Goal: Find specific page/section: Find specific page/section

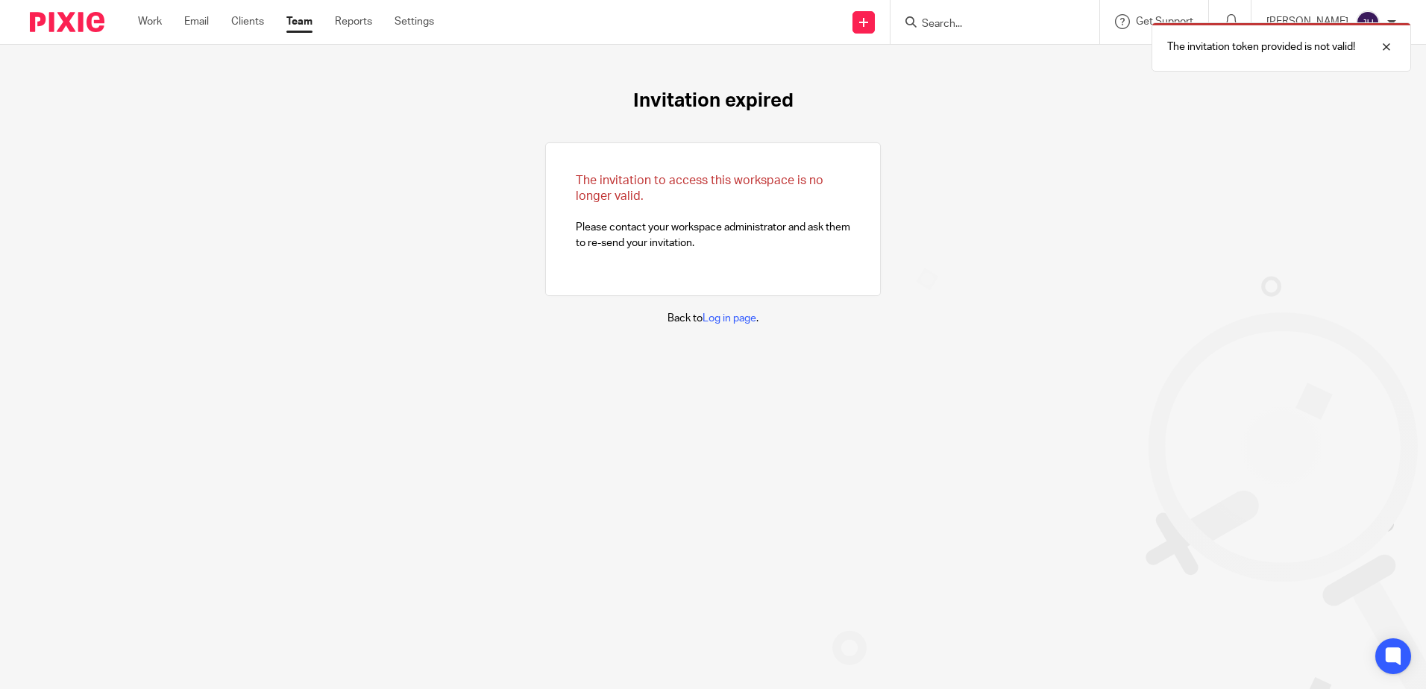
click at [1101, 166] on div "Invitation expired The invitation to access this workspace is no longer valid. …" at bounding box center [713, 208] width 1426 height 326
click at [1386, 42] on div at bounding box center [1375, 47] width 40 height 18
click at [713, 319] on link "Log in page" at bounding box center [729, 318] width 54 height 10
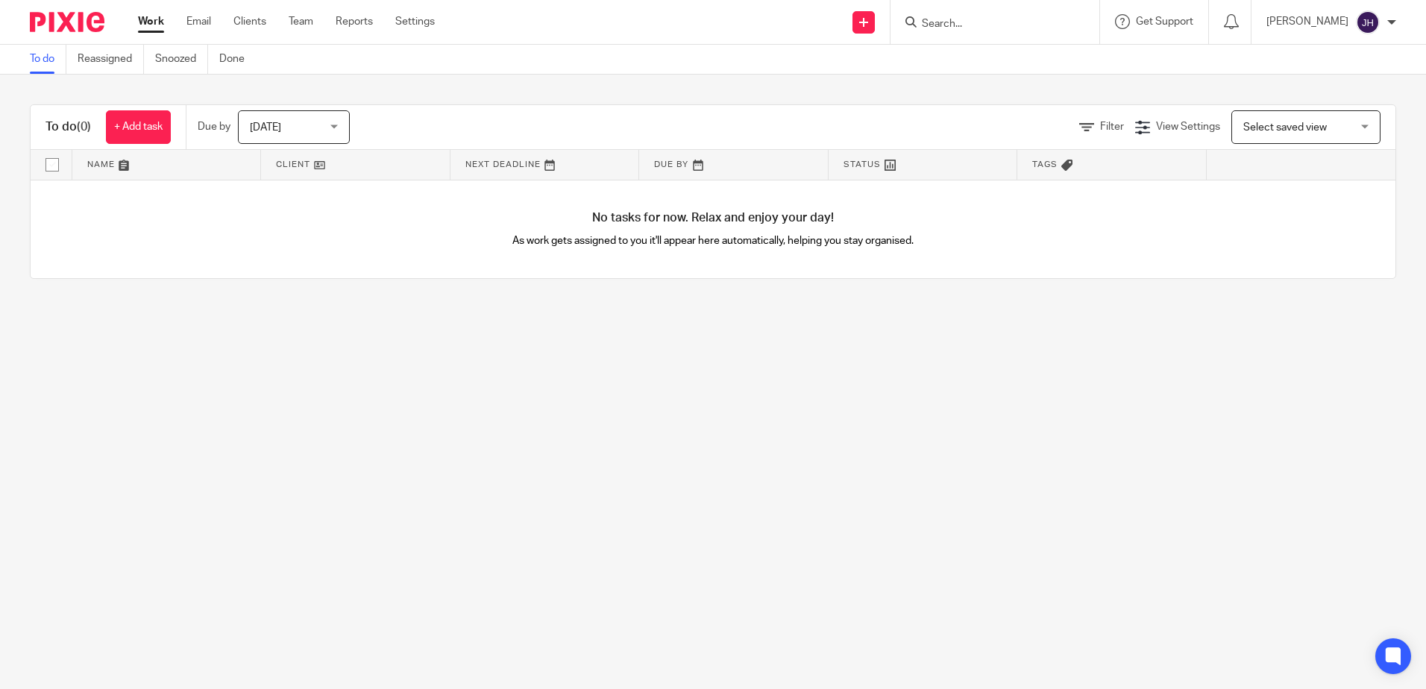
click at [998, 28] on input "Search" at bounding box center [987, 24] width 134 height 13
type input "victor"
click at [1045, 60] on link at bounding box center [1060, 58] width 286 height 22
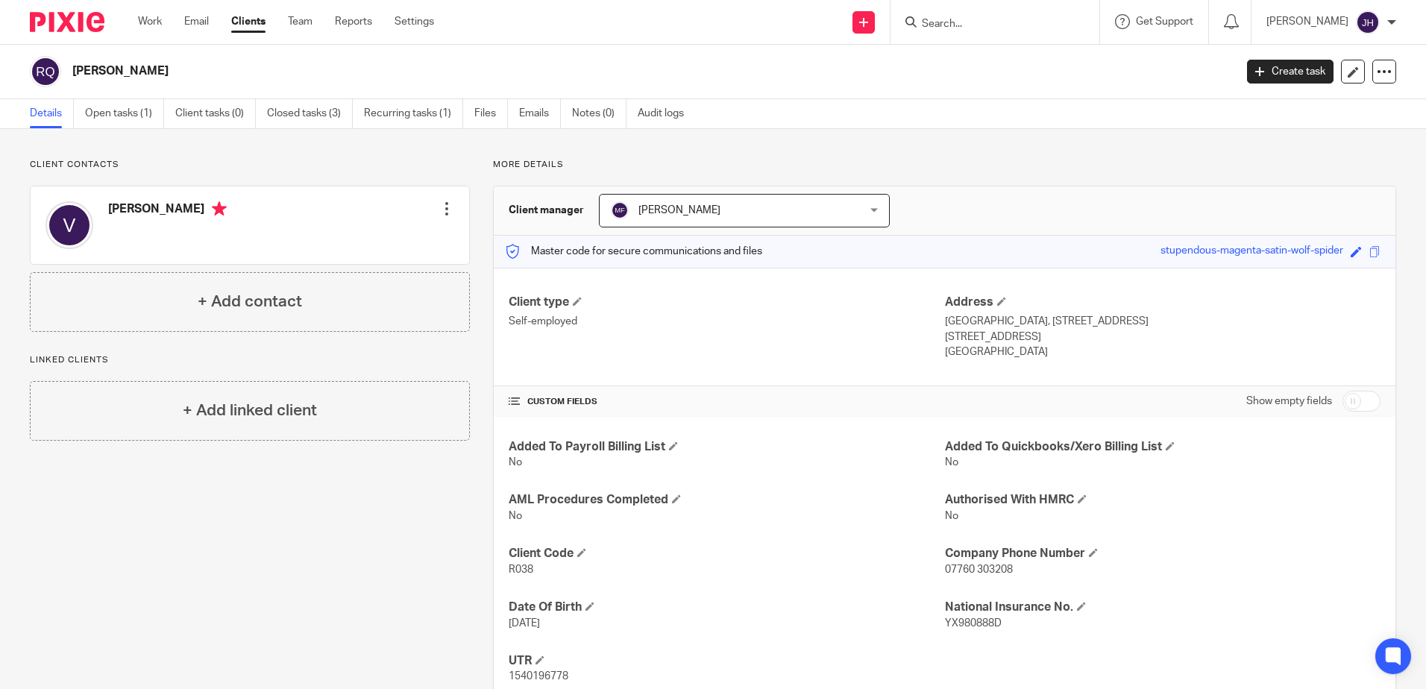
click at [919, 204] on div "Client manager [PERSON_NAME] [PERSON_NAME] [PERSON_NAME] [PERSON_NAME] [PERSON_…" at bounding box center [944, 210] width 901 height 49
